Goal: Entertainment & Leisure: Consume media (video, audio)

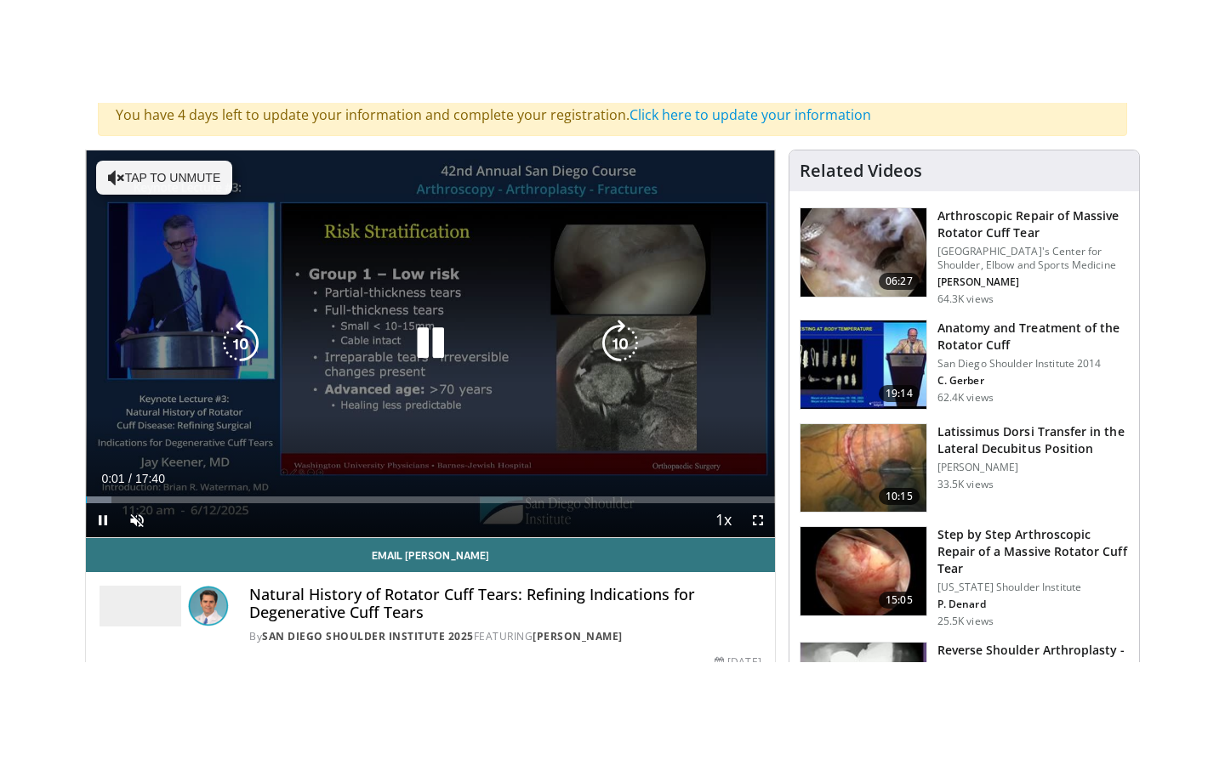
scroll to position [142, 0]
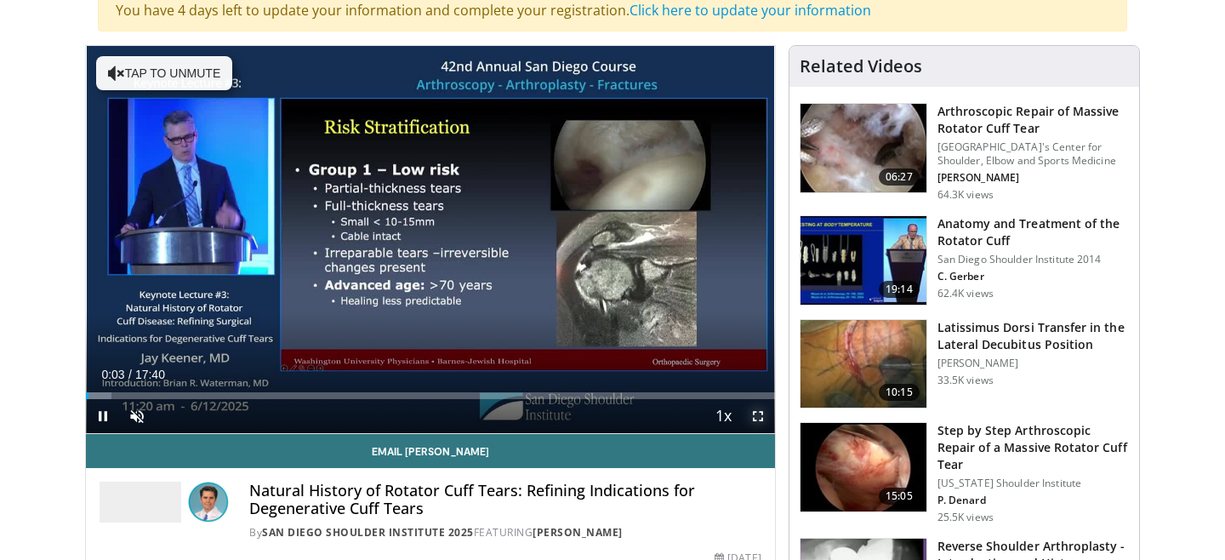
click at [754, 413] on span "Video Player" at bounding box center [758, 416] width 34 height 34
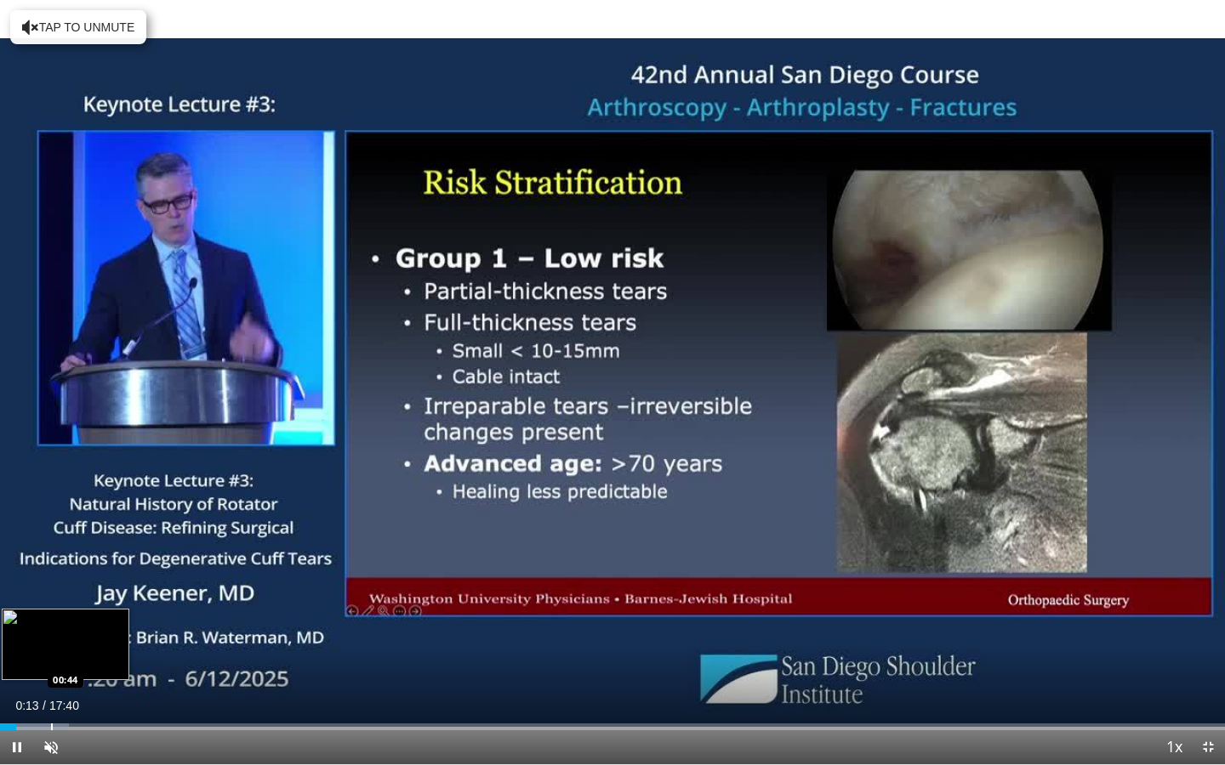
click at [51, 559] on div "Progress Bar" at bounding box center [52, 727] width 2 height 7
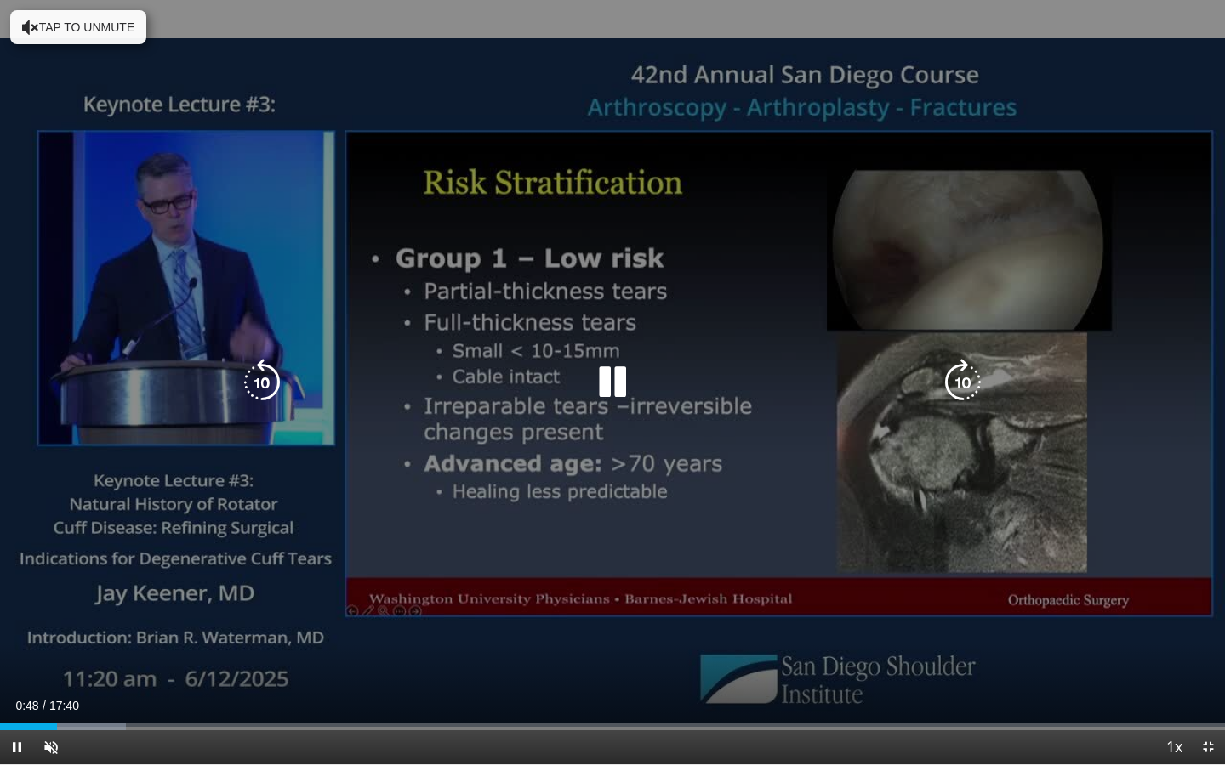
click at [24, 22] on icon "Video Player" at bounding box center [30, 27] width 17 height 17
